Goal: Task Accomplishment & Management: Complete application form

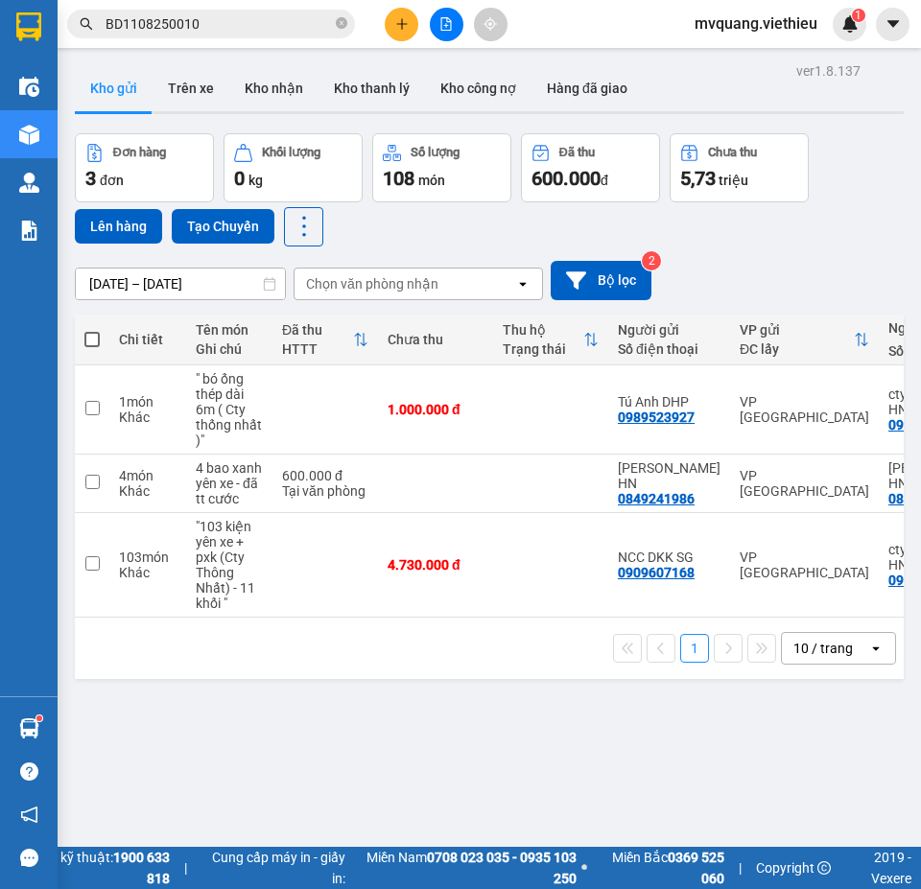
scroll to position [88, 0]
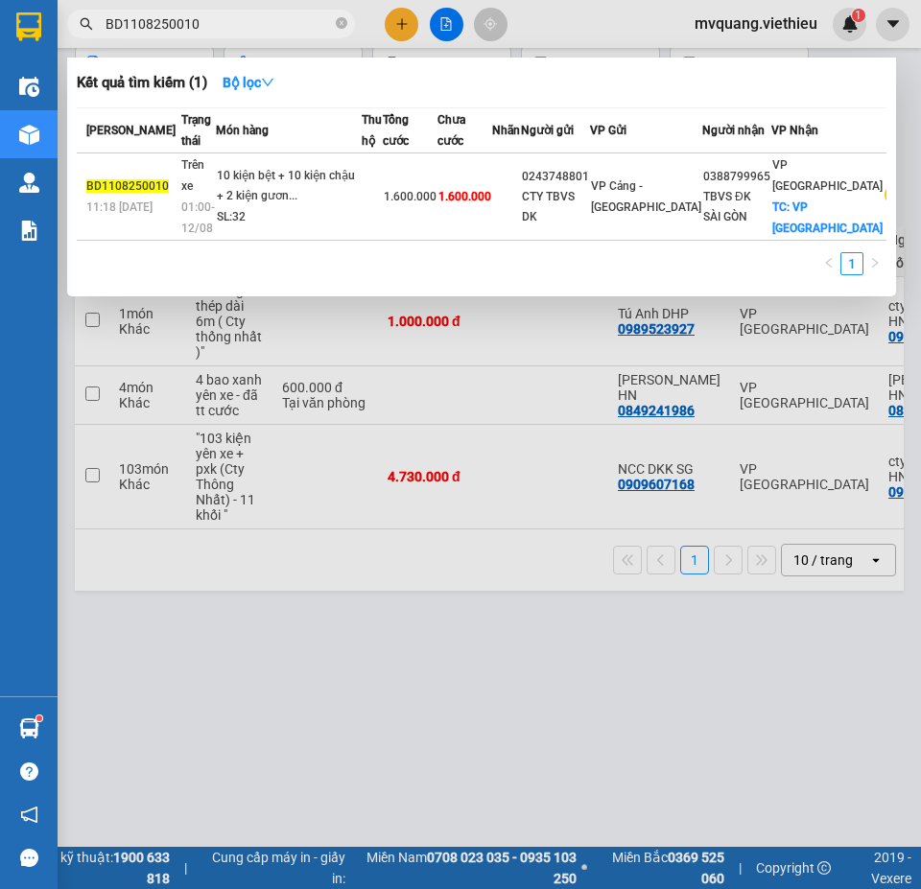
click at [335, 19] on span "BD1108250010" at bounding box center [211, 24] width 288 height 29
click at [342, 24] on icon "close-circle" at bounding box center [342, 23] width 12 height 12
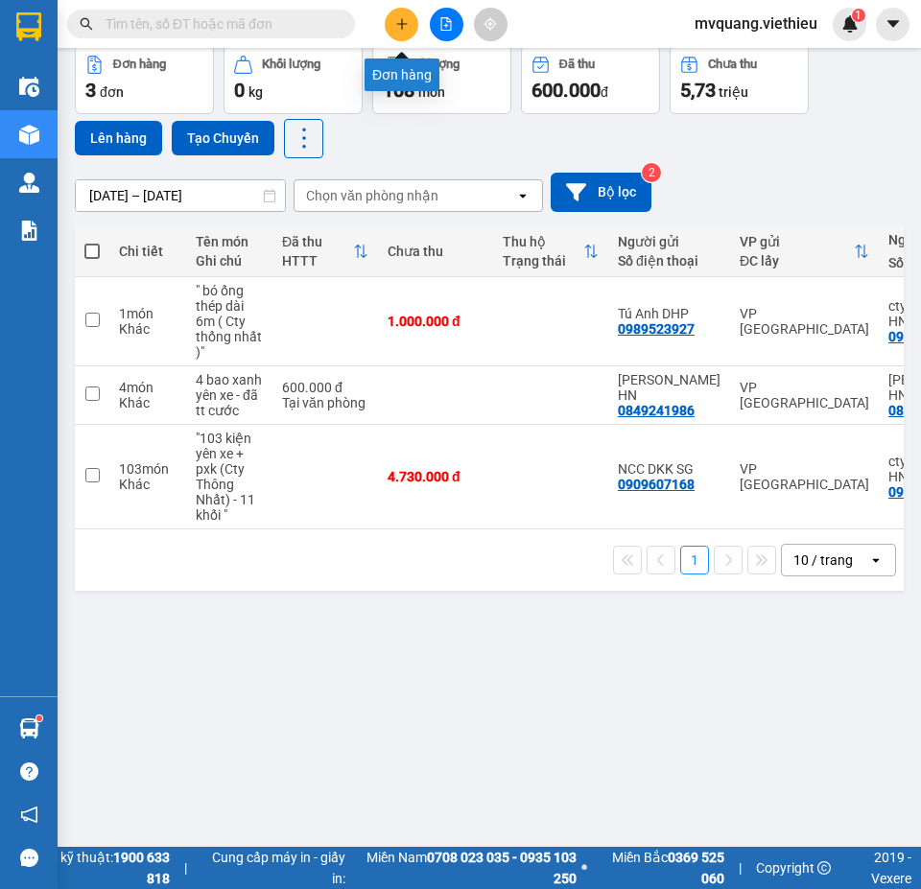
click at [406, 21] on icon "plus" at bounding box center [401, 23] width 13 height 13
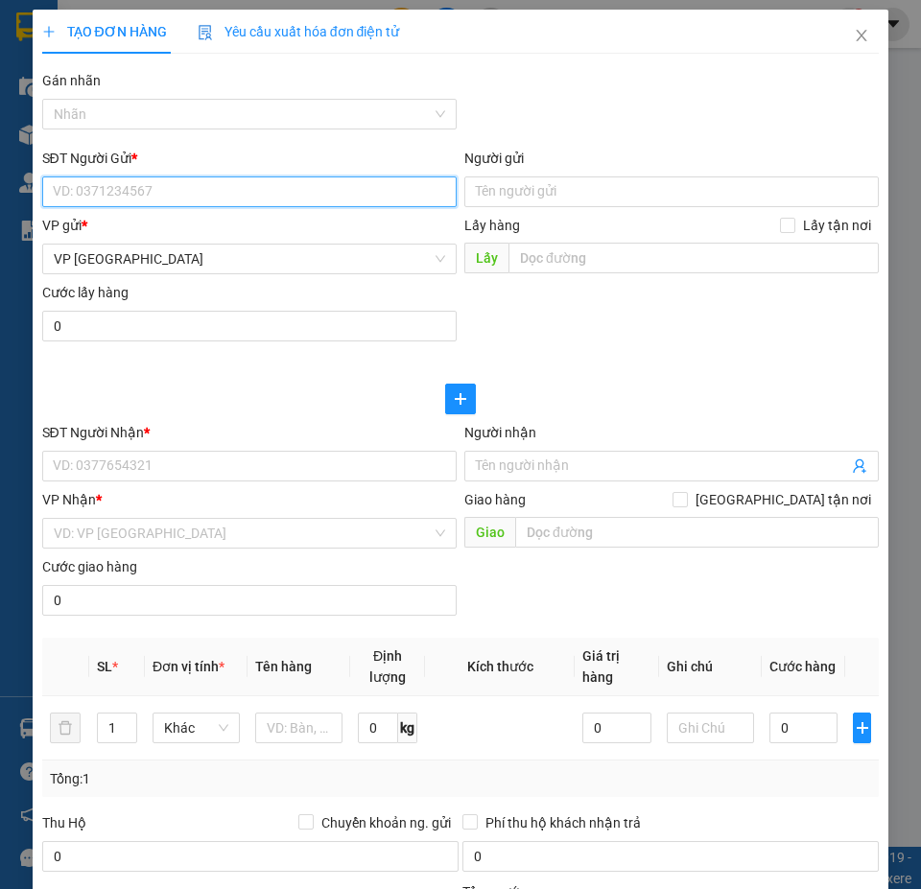
click at [216, 198] on input "SĐT Người Gửi *" at bounding box center [249, 192] width 414 height 31
paste input "02838650367"
type input "02838650367"
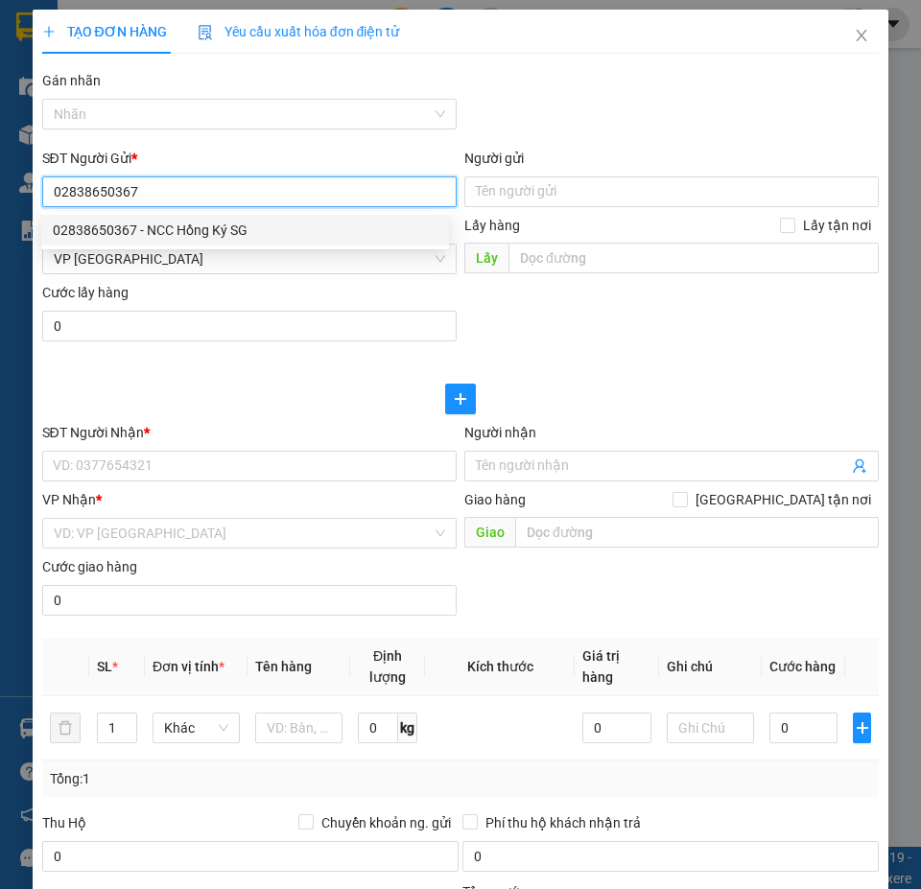
click at [191, 231] on div "02838650367 - NCC Hồng Ký SG" at bounding box center [245, 230] width 385 height 21
type input "NCC Hồng Ký SG"
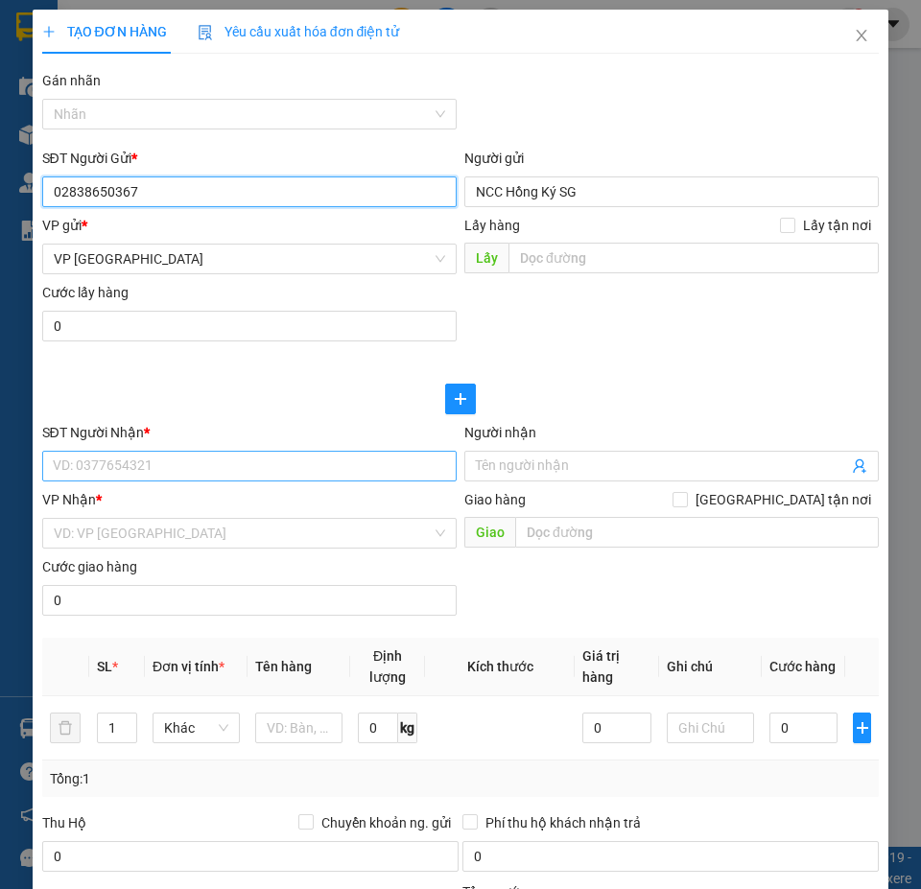
type input "02838650367"
click at [146, 468] on input "SĐT Người Nhận *" at bounding box center [249, 466] width 414 height 31
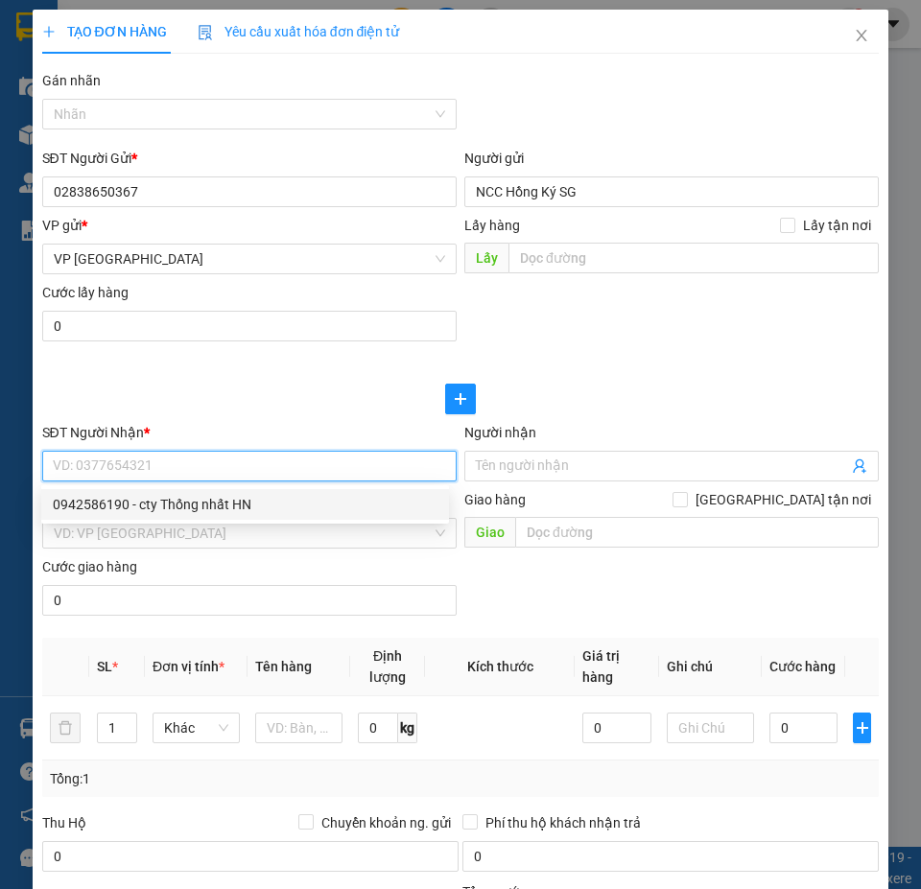
click at [177, 508] on div "0942586190 - cty Thống nhất HN" at bounding box center [245, 504] width 385 height 21
type input "0942586190"
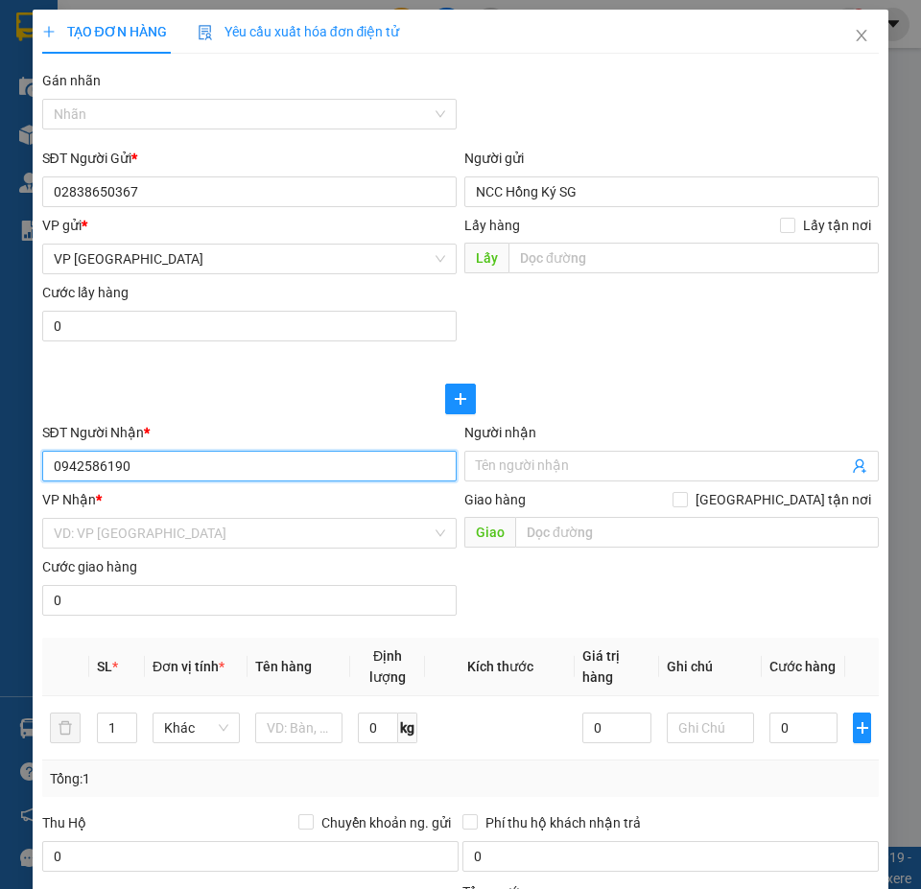
type input "cty Thống nhất HN"
checkbox input "true"
type input "Lô A2-CN3, KCN vừa và nhỏ [GEOGRAPHIC_DATA], [GEOGRAPHIC_DATA]"
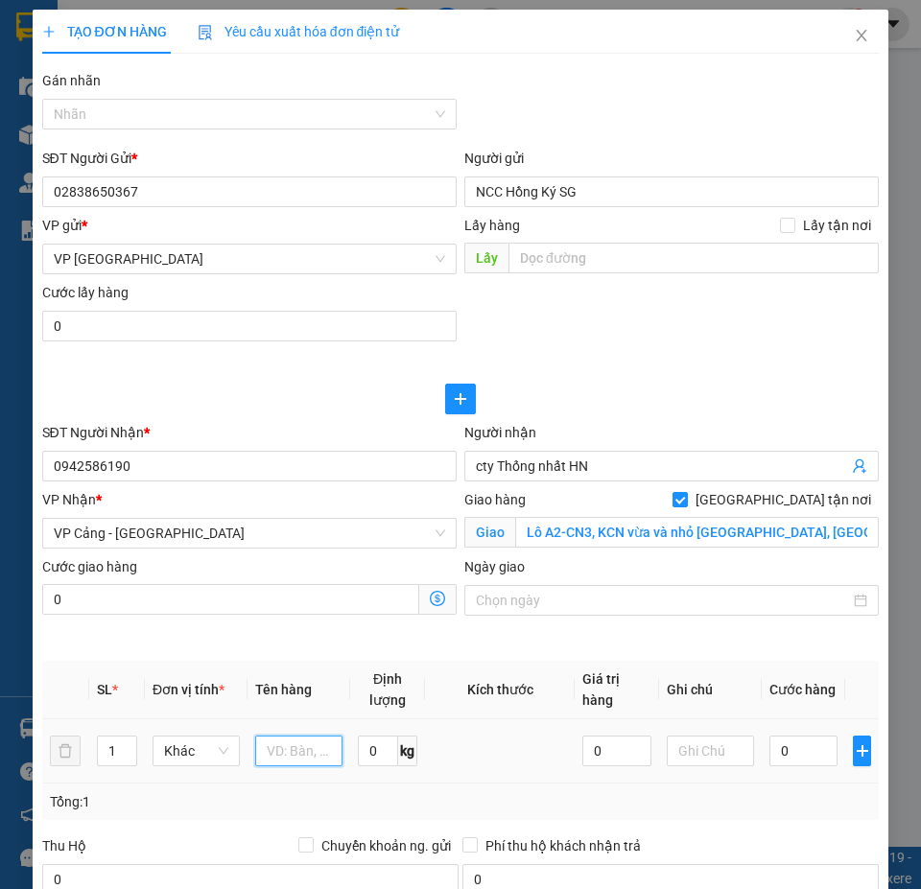
click at [308, 744] on input "text" at bounding box center [298, 751] width 87 height 31
paste input ""60 kiện đơn+ 25 đôi vành+ 24 bao căm + pbhd 13 khối ( Cty thống nhất )""
type input ""60 kiện đơn+ 25 đôi vành+ 24 bao căm + pbhd 13 khối ( Cty thống nhất )""
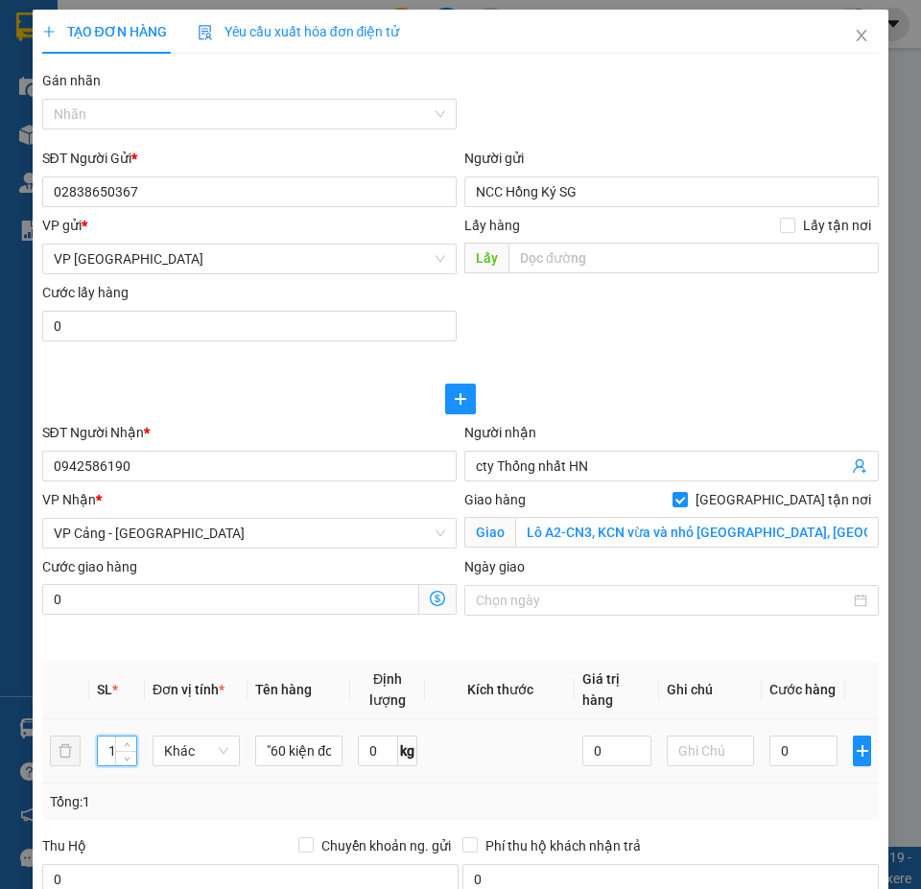
click at [109, 754] on input "1" at bounding box center [117, 751] width 38 height 29
type input "109"
click at [783, 742] on input "0" at bounding box center [803, 751] width 69 height 31
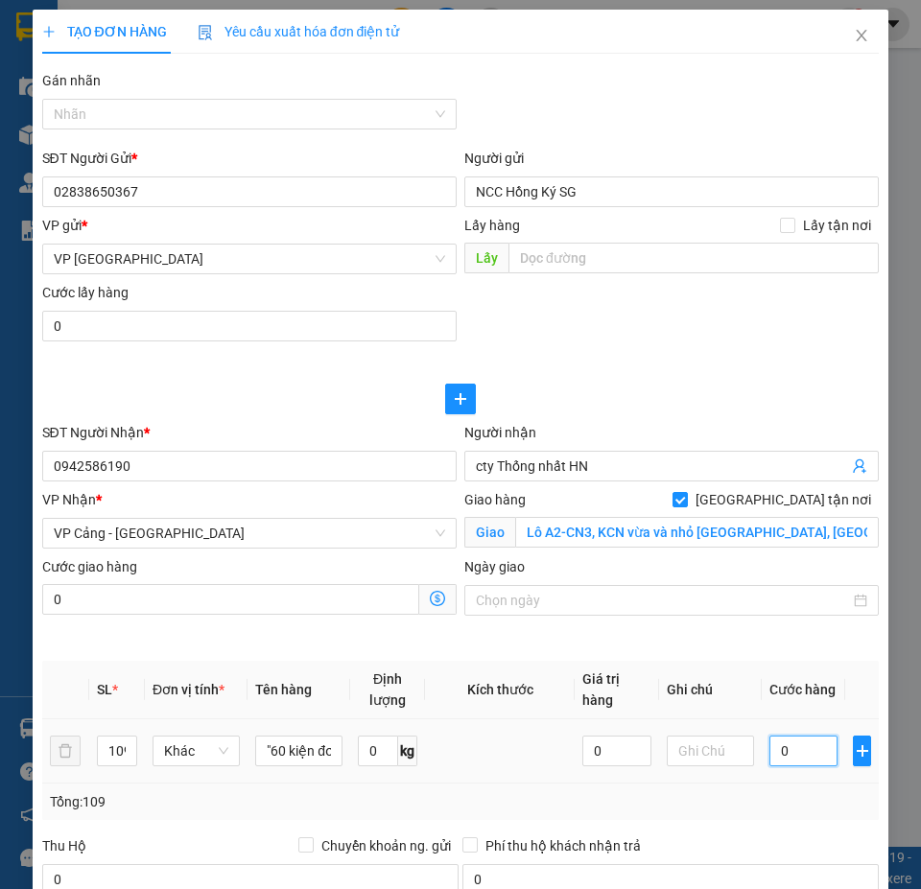
type input "7"
type input "72"
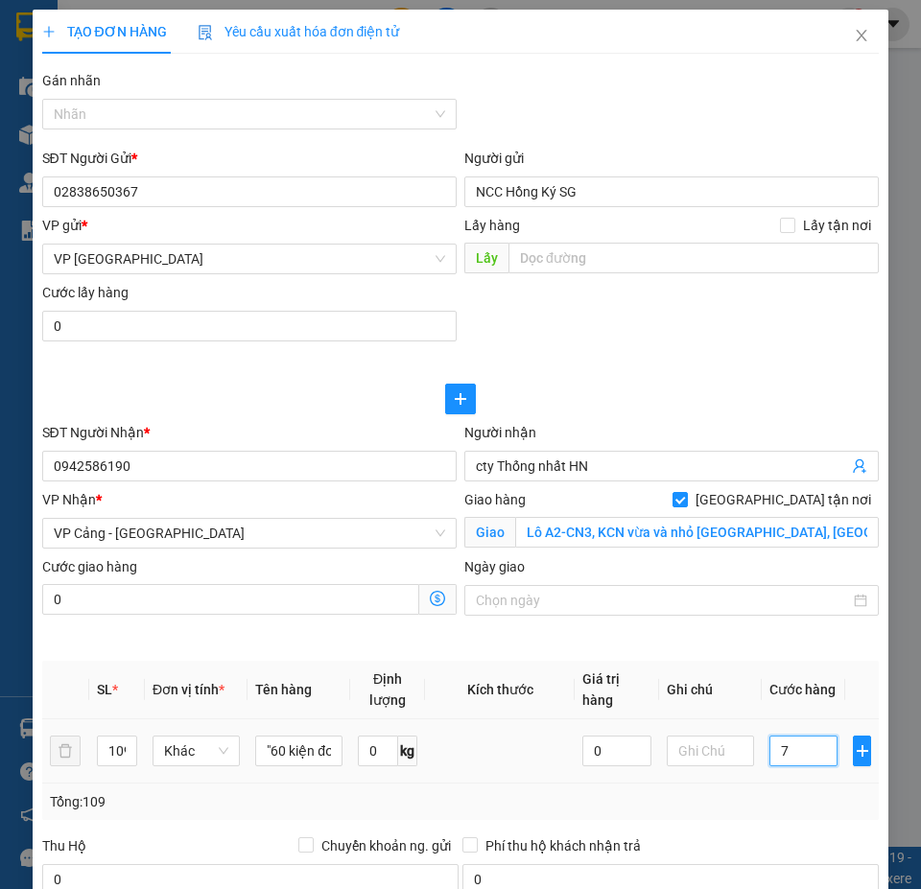
type input "72"
type input "721"
type input "7.213"
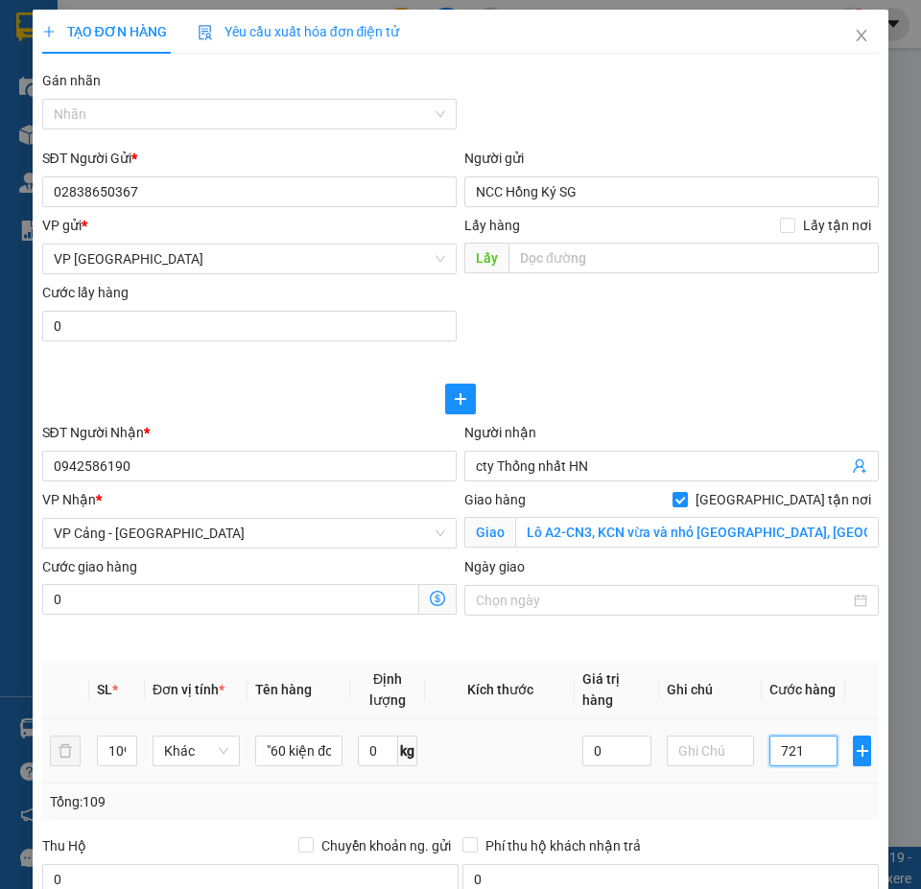
type input "7.213"
type input "72.130"
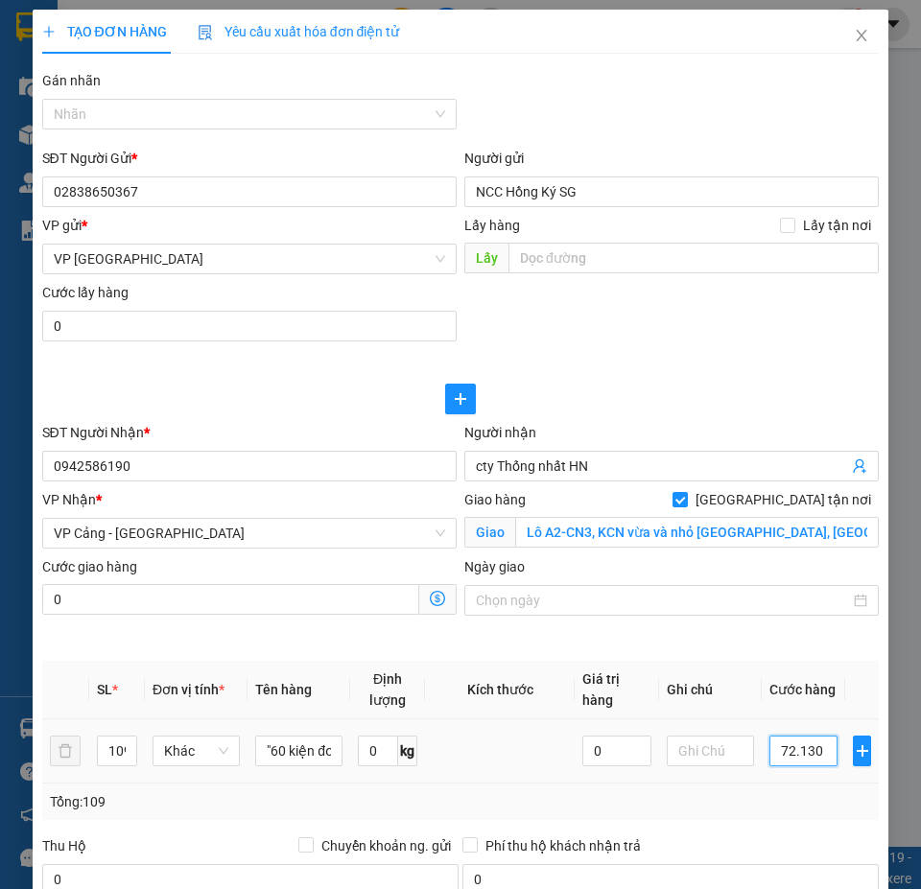
type input "721.300"
type input "7.213.000"
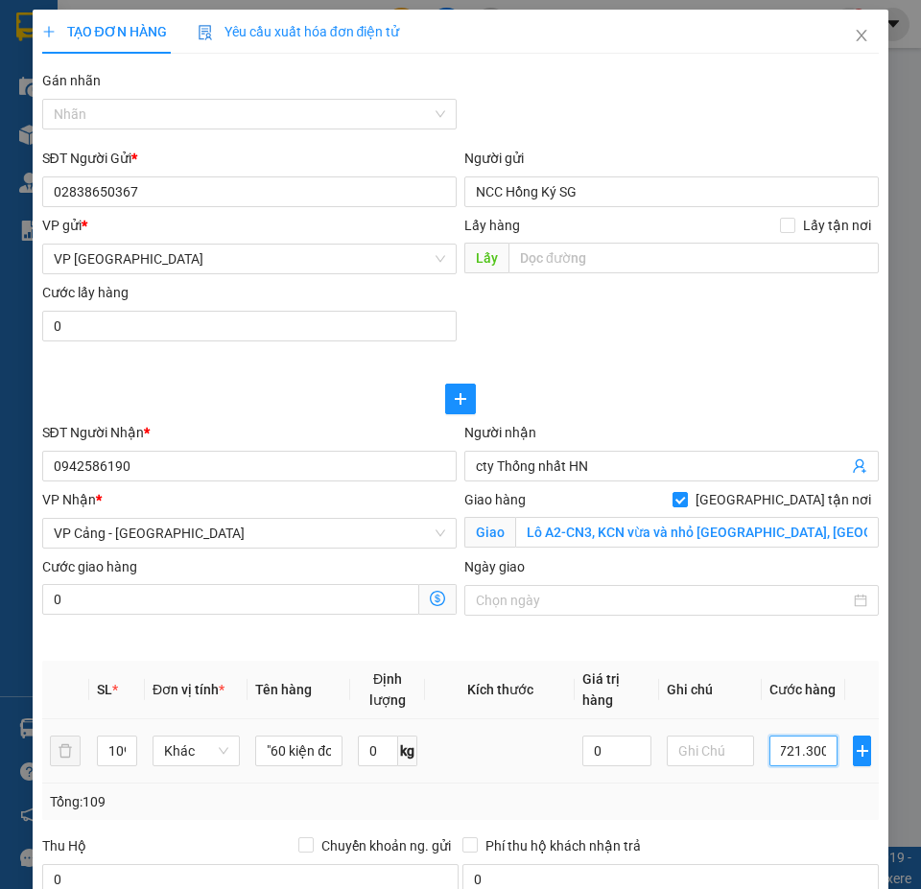
type input "7.213.000"
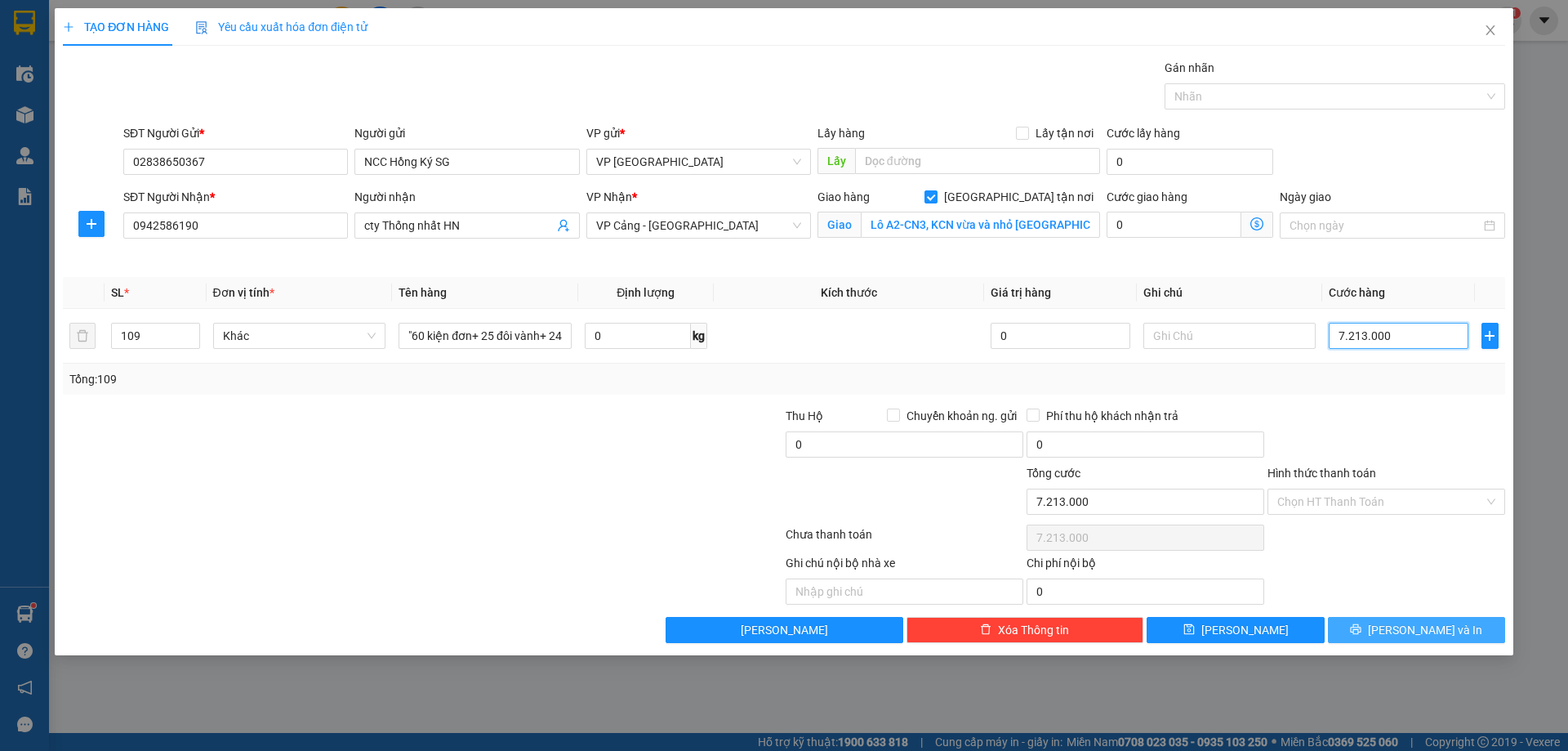
type input "7.213.000"
click at [783, 639] on button "[PERSON_NAME] và In" at bounding box center [1416, 629] width 177 height 26
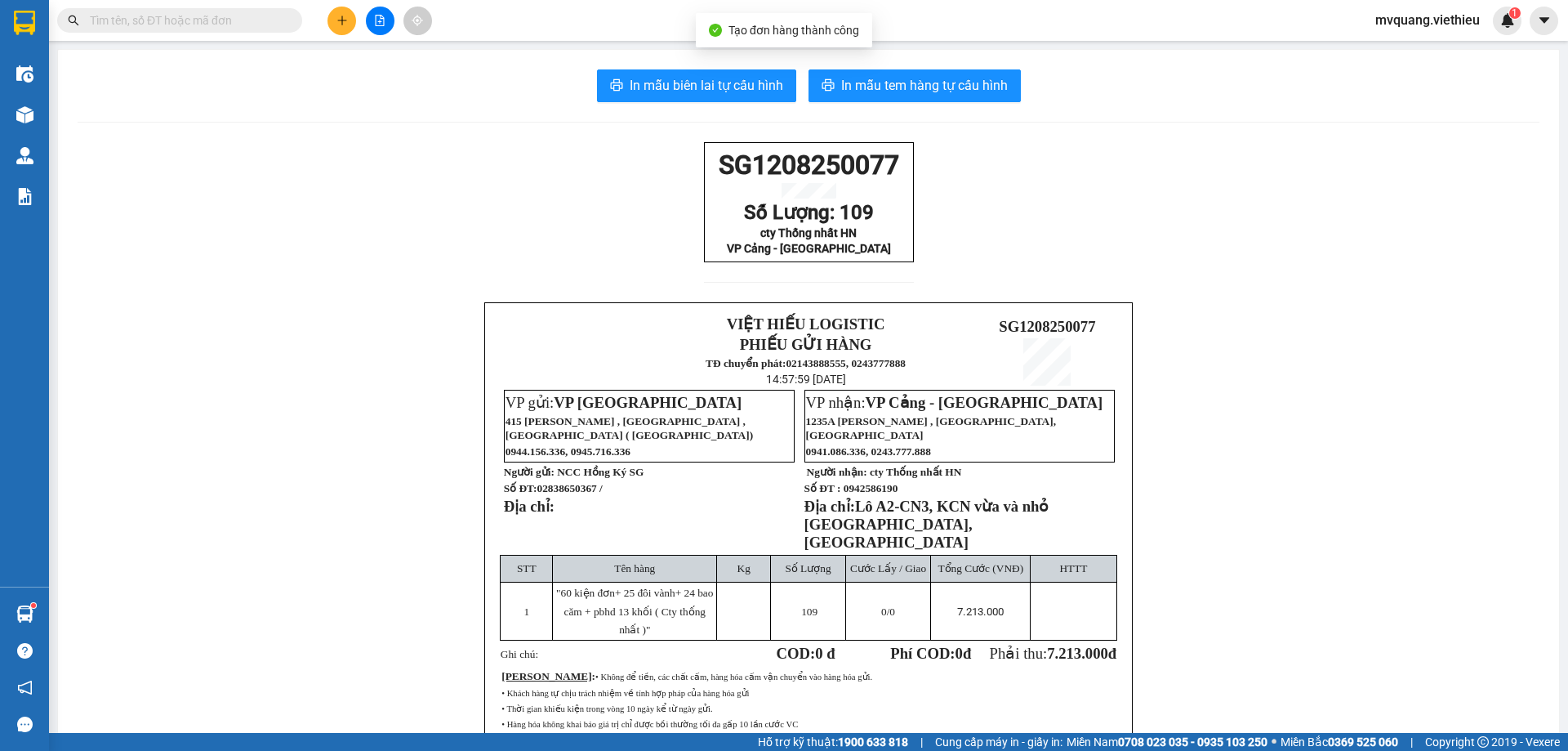
scroll to position [144, 0]
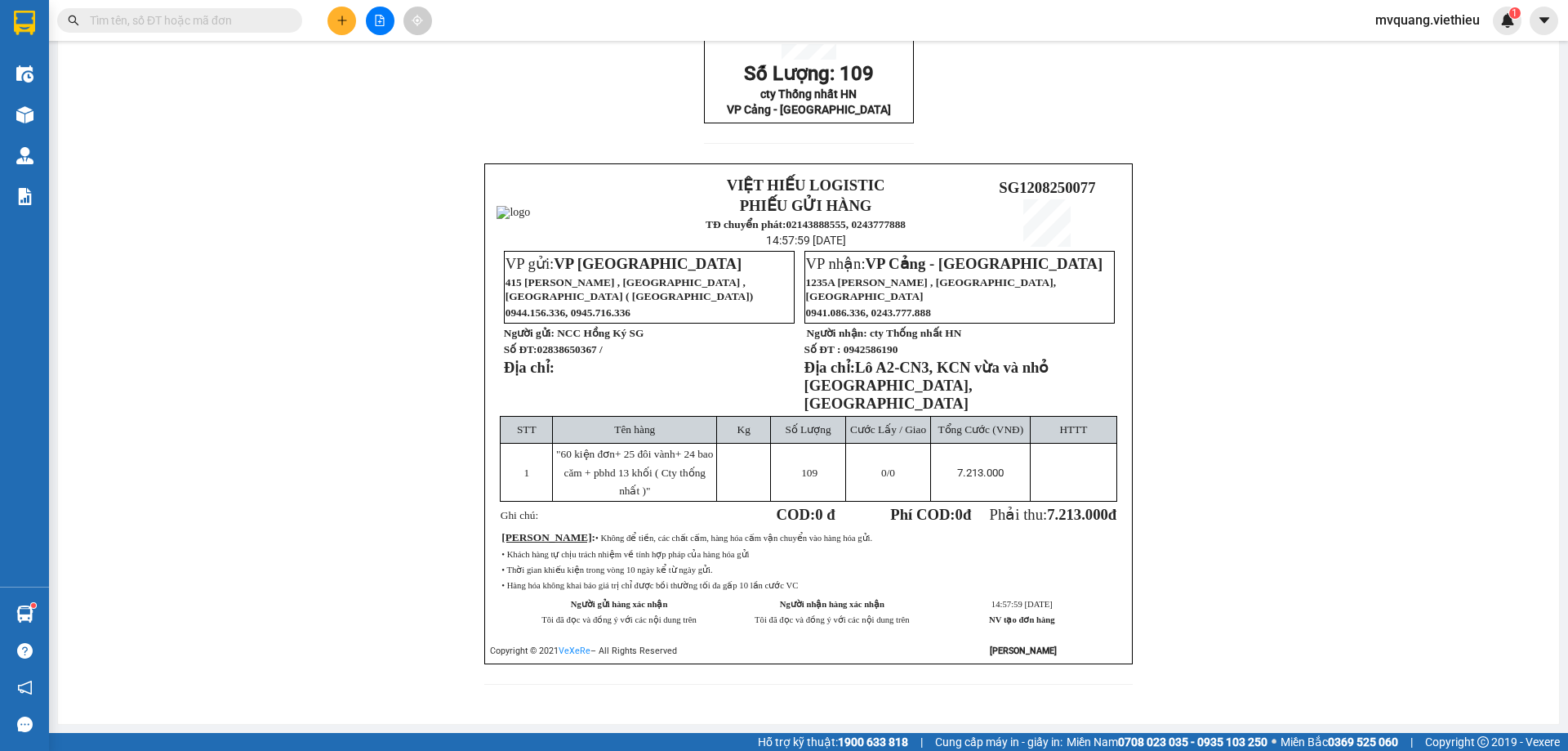
click at [783, 502] on div "SG1208250077 Số Lượng: 109 cty Thống nhất HN VP Cảng - [GEOGRAPHIC_DATA] VIỆT H…" at bounding box center [808, 353] width 1462 height 701
click at [783, 439] on div "SG1208250077 Số Lượng: 109 cty Thống nhất HN VP Cảng - [GEOGRAPHIC_DATA] VIỆT H…" at bounding box center [808, 353] width 1462 height 701
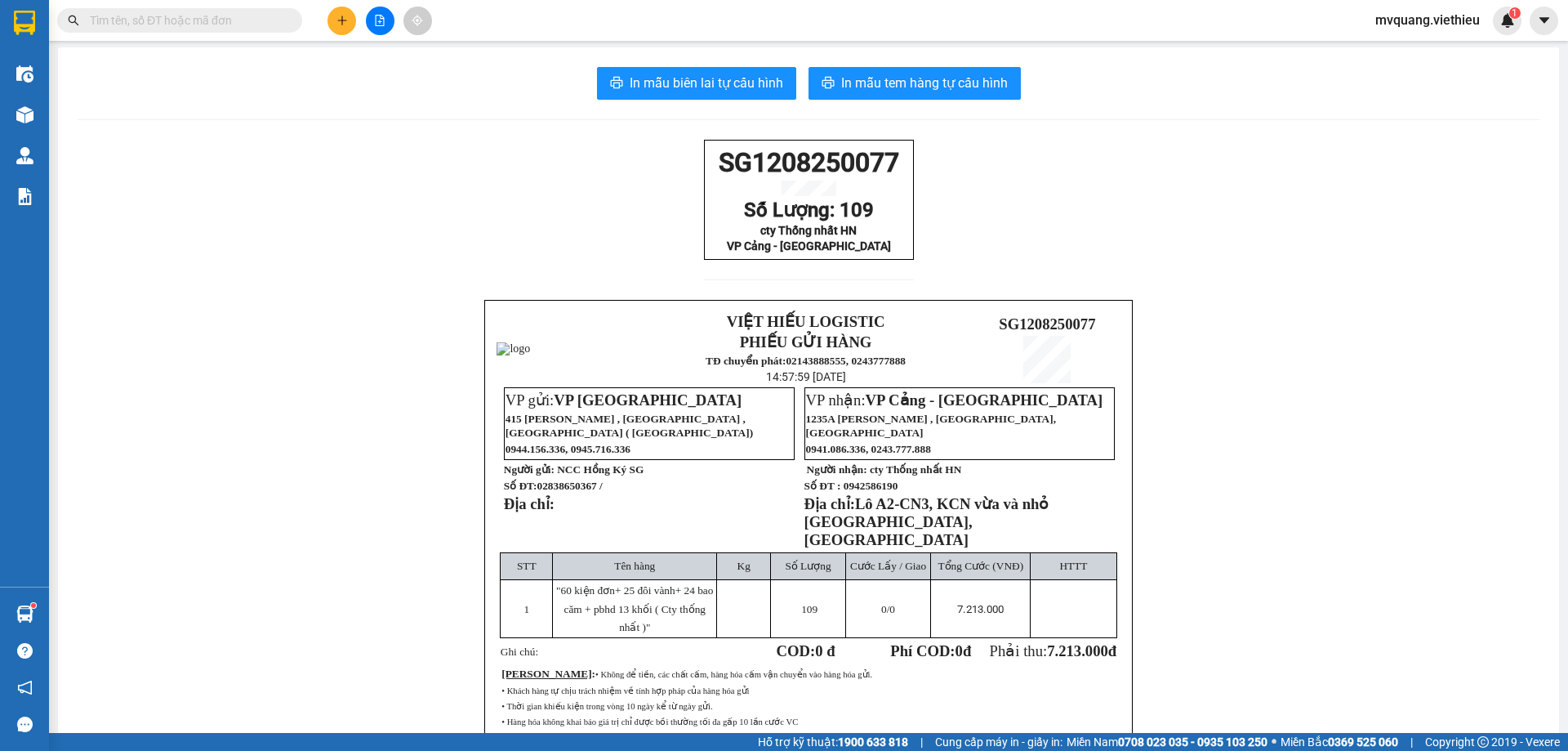
scroll to position [0, 0]
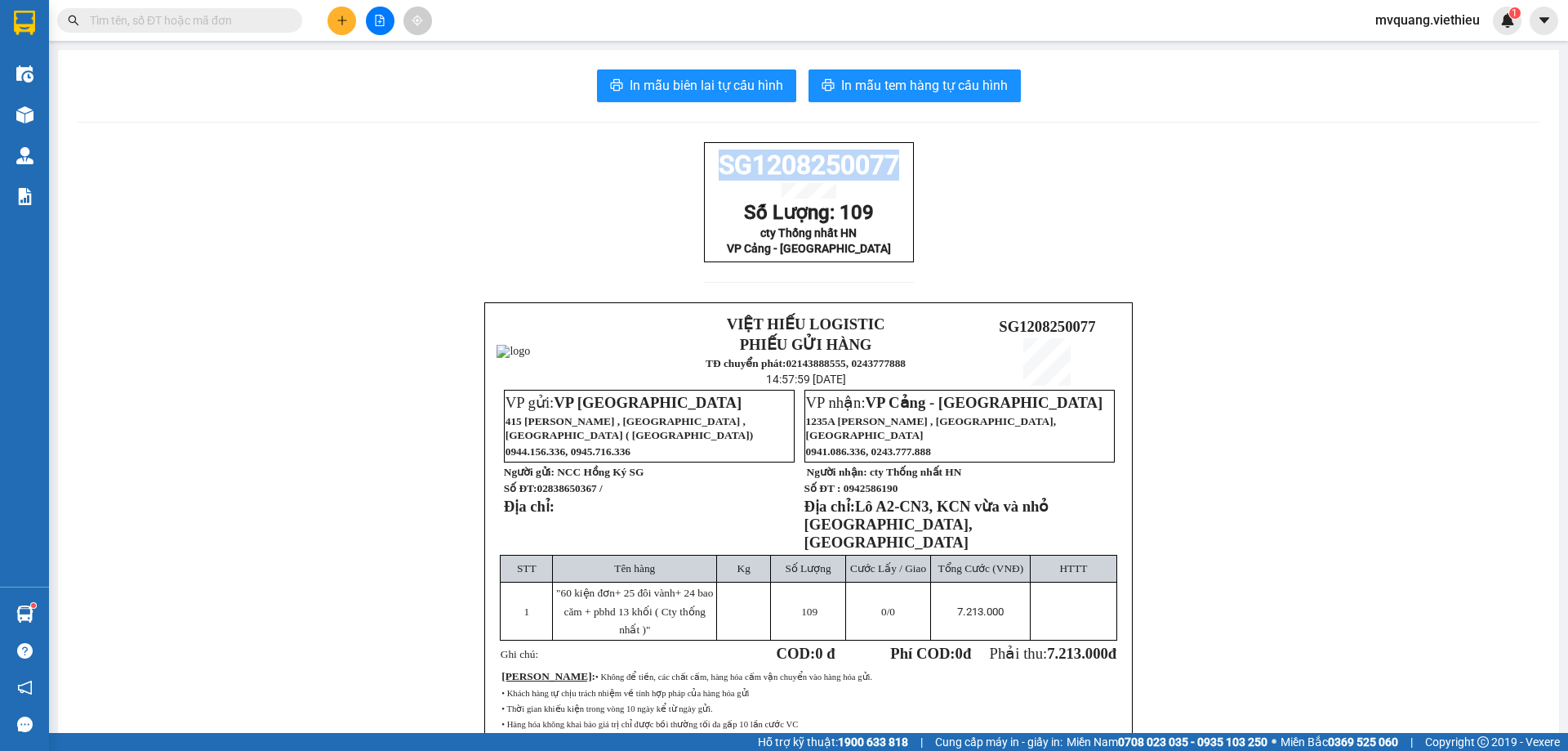
drag, startPoint x: 734, startPoint y: 178, endPoint x: 889, endPoint y: 177, distance: 155.0
click at [783, 177] on span "SG1208250077" at bounding box center [809, 165] width 180 height 31
copy span "SG1208250077"
click at [712, 82] on span "In mẫu biên lai tự cấu hình" at bounding box center [707, 85] width 153 height 20
